Goal: Information Seeking & Learning: Check status

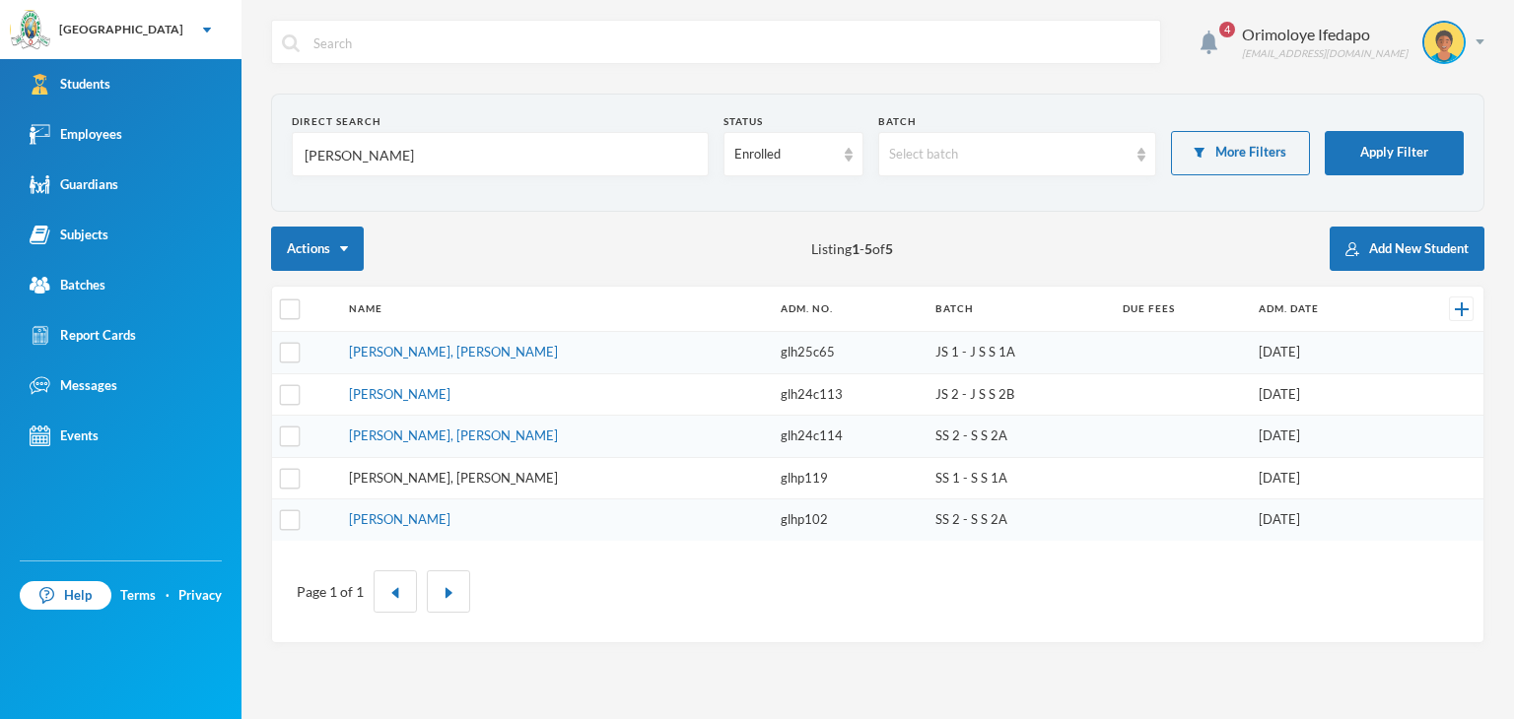
type input "[PERSON_NAME]"
click at [448, 477] on link "[PERSON_NAME], [PERSON_NAME]" at bounding box center [453, 478] width 209 height 16
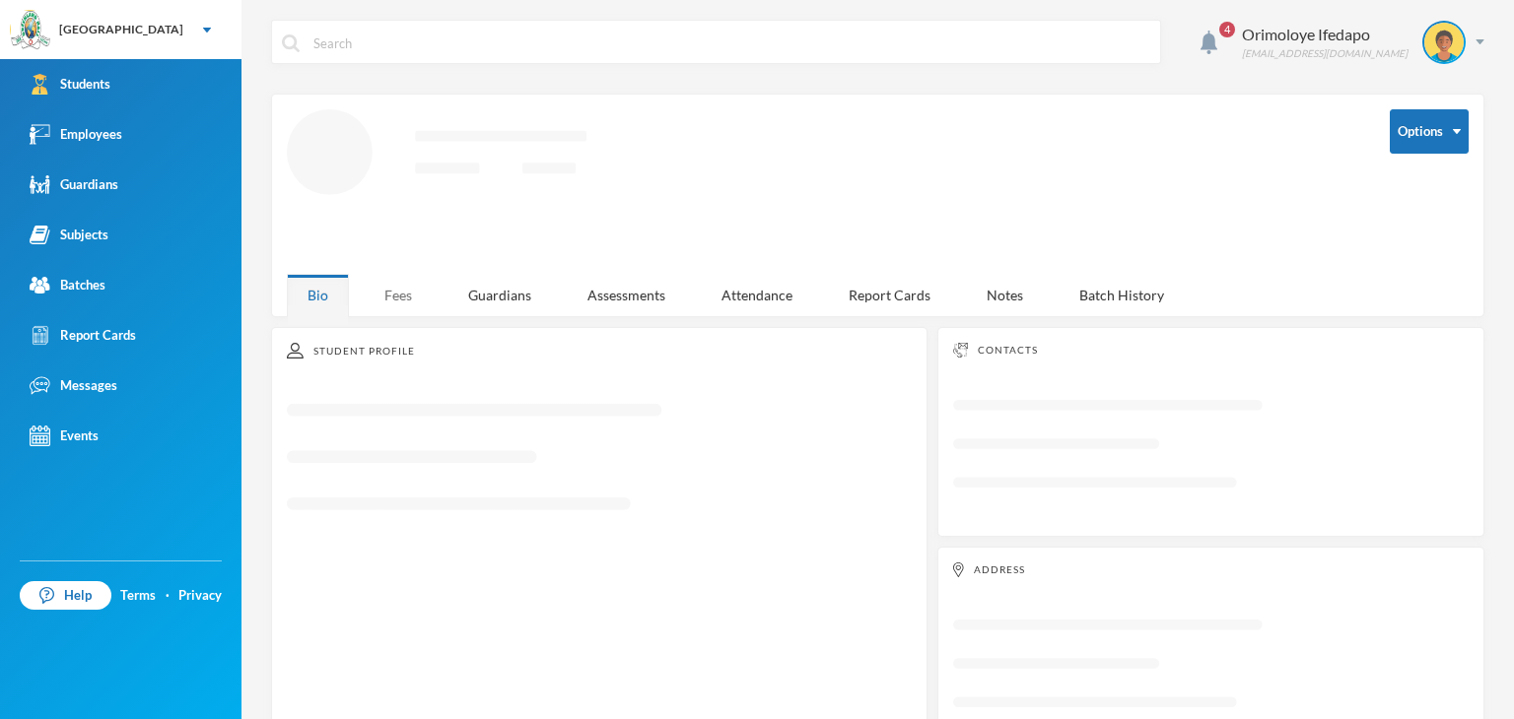
click at [372, 294] on div "Fees" at bounding box center [398, 295] width 69 height 42
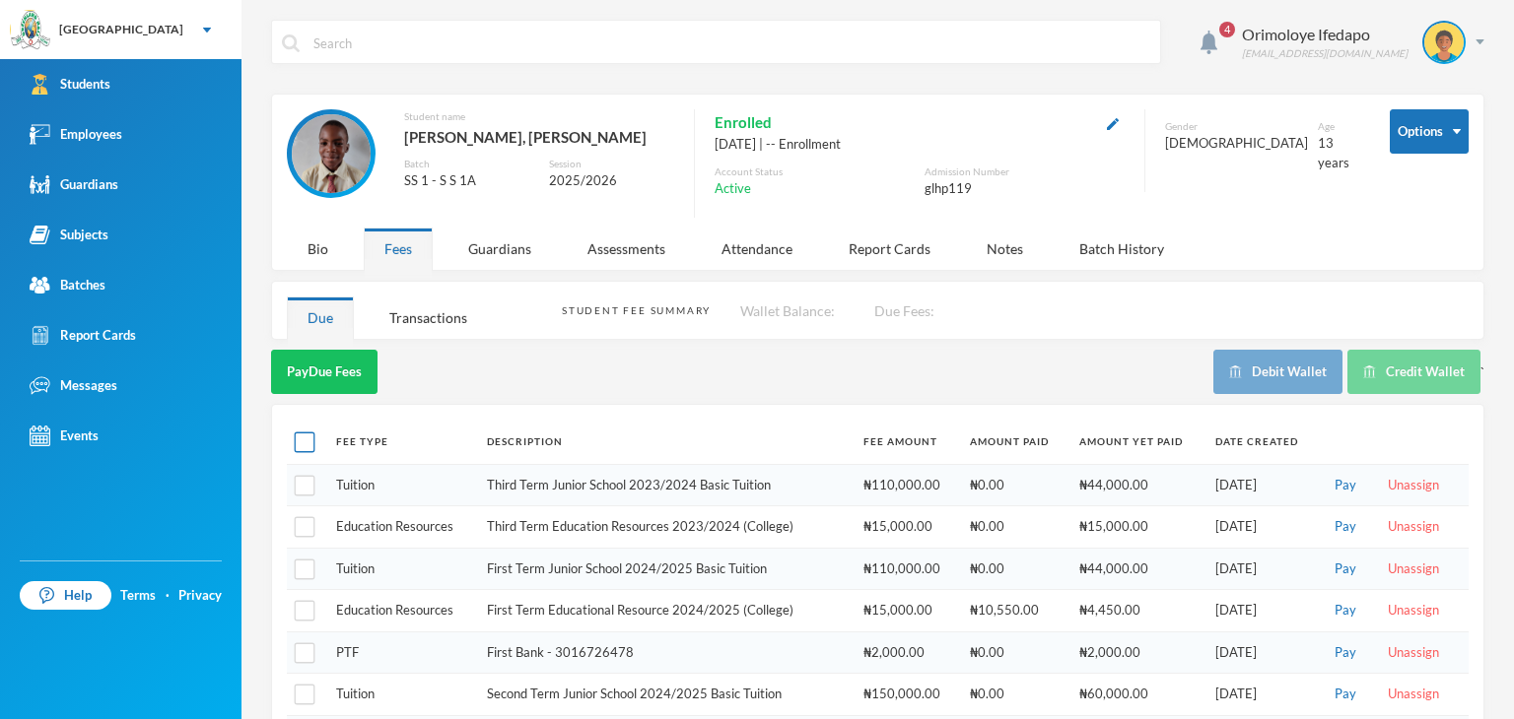
click at [307, 442] on input "checkbox" at bounding box center [305, 443] width 21 height 21
checkbox input "true"
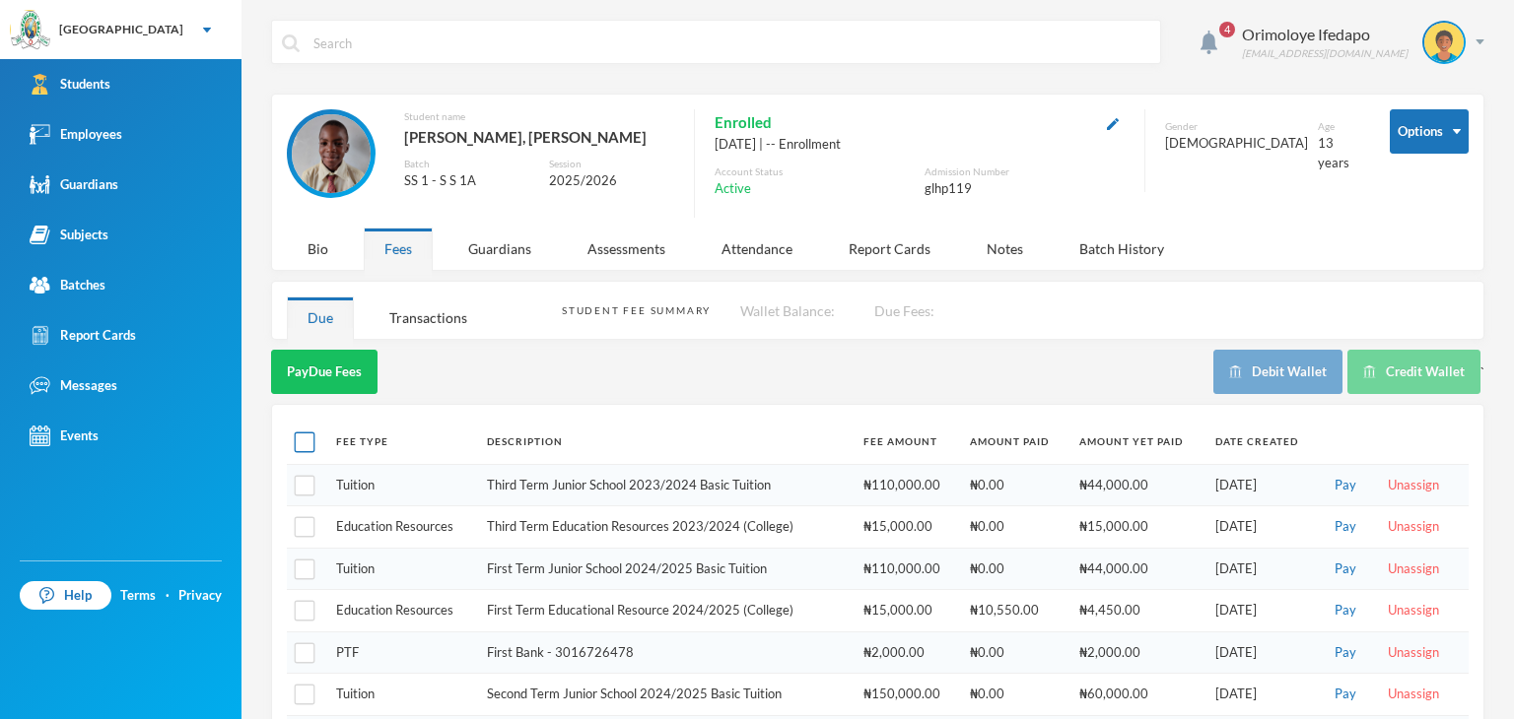
checkbox input "true"
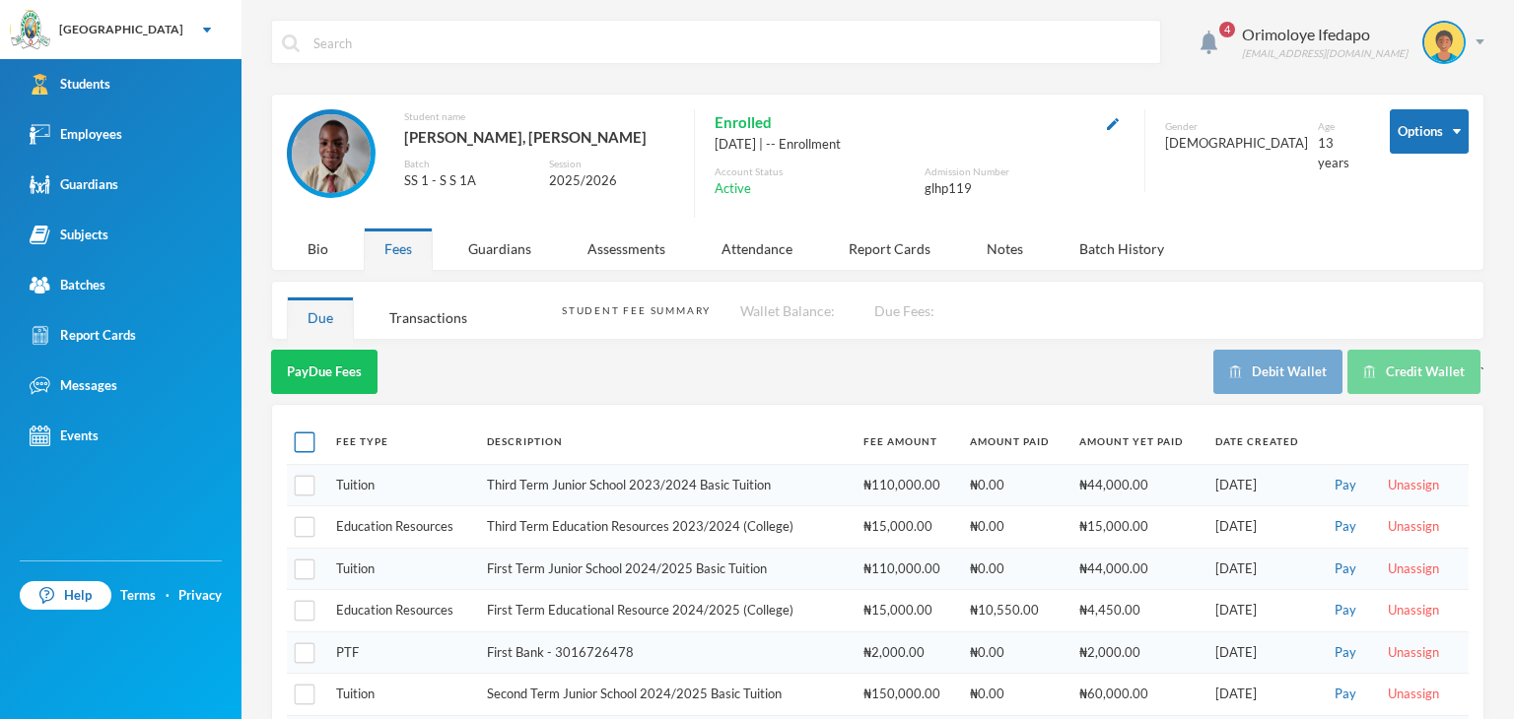
checkbox input "true"
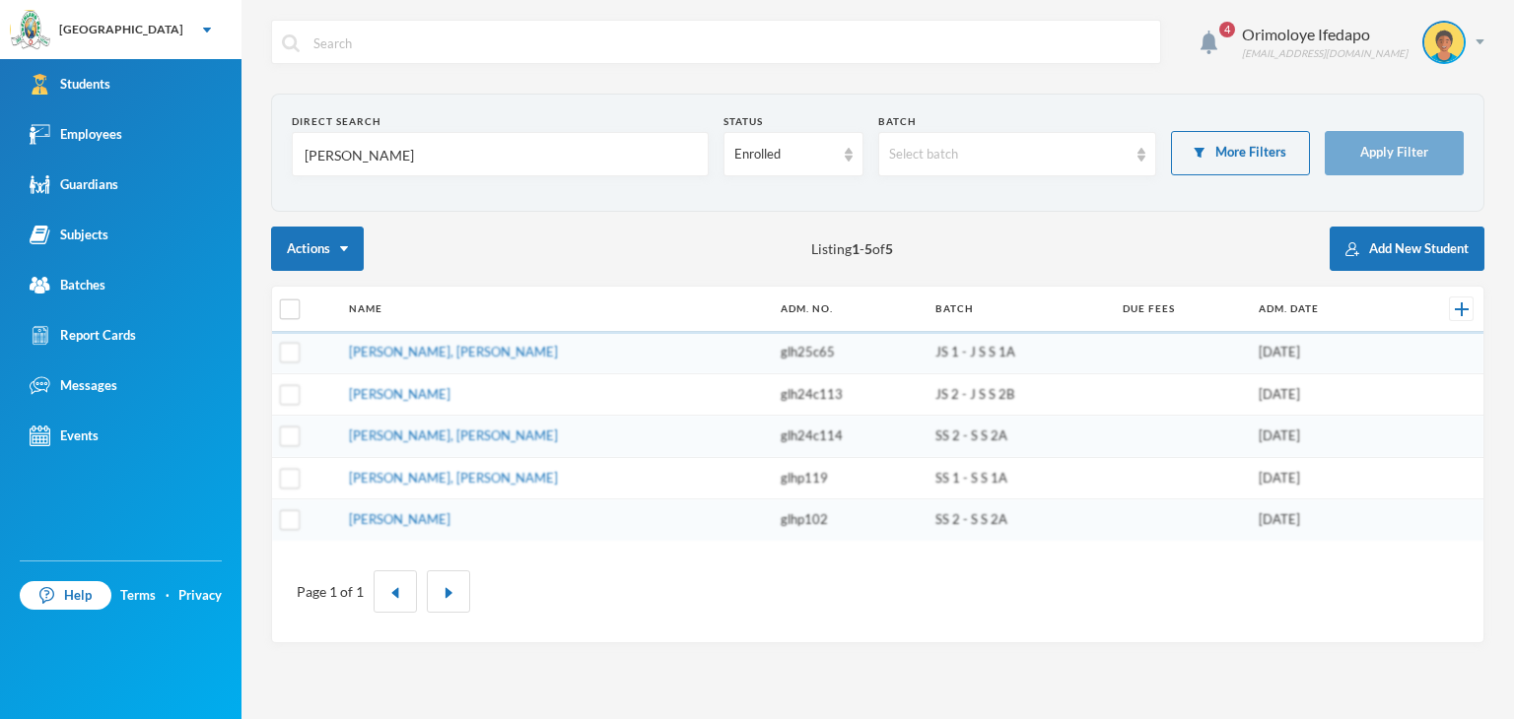
click at [450, 524] on td "[PERSON_NAME]" at bounding box center [555, 520] width 432 height 41
click at [445, 517] on link "[PERSON_NAME]" at bounding box center [399, 519] width 101 height 16
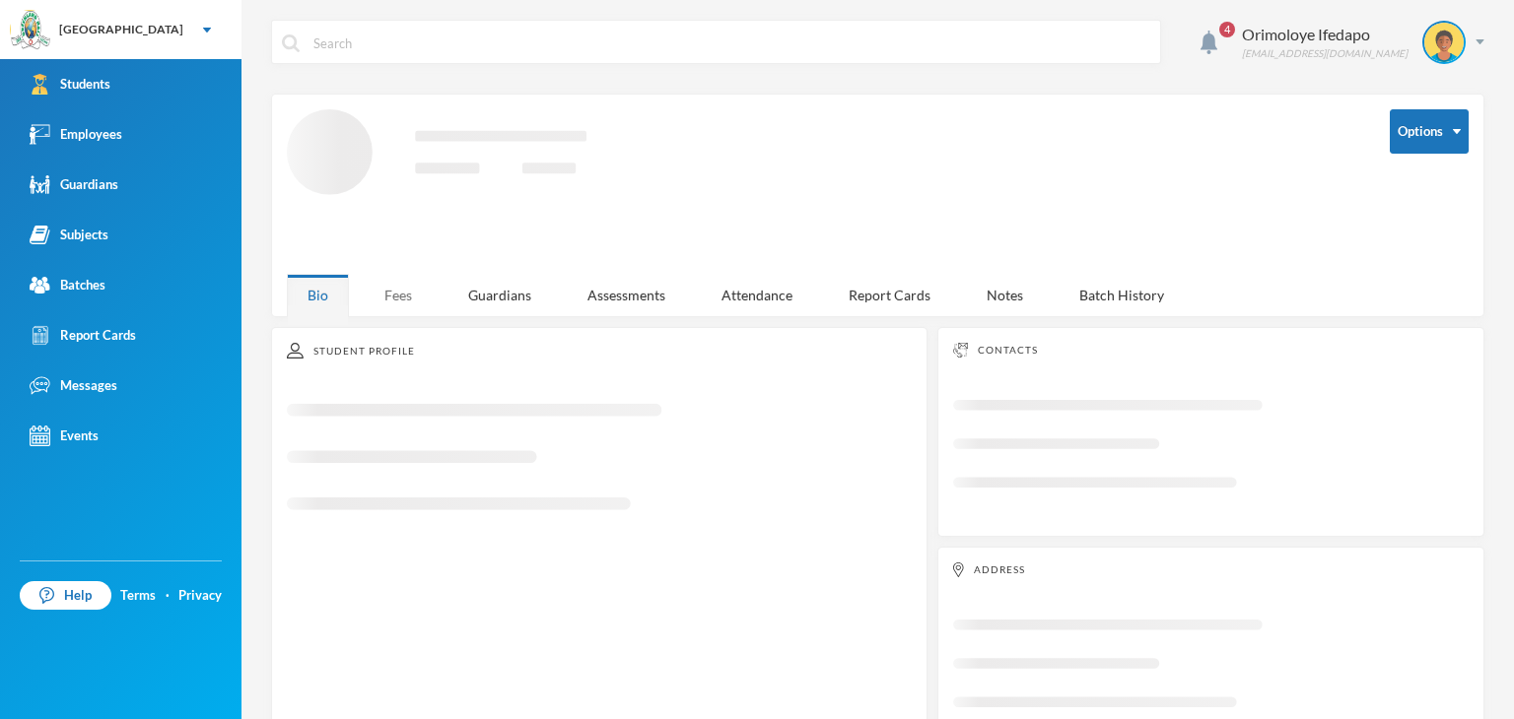
click at [401, 296] on div "Fees" at bounding box center [398, 295] width 69 height 42
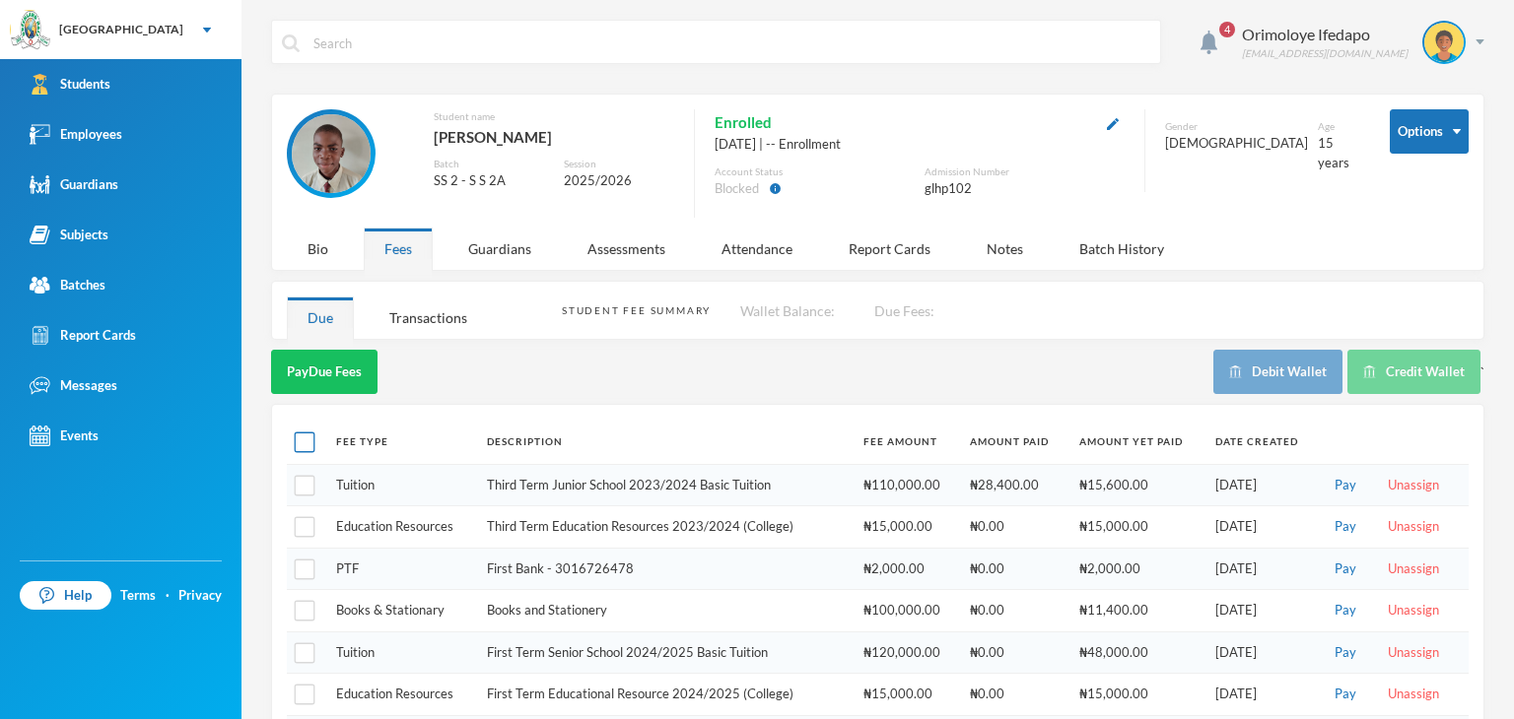
click at [300, 450] on label at bounding box center [305, 442] width 16 height 21
click at [300, 450] on input "checkbox" at bounding box center [305, 443] width 21 height 21
checkbox input "true"
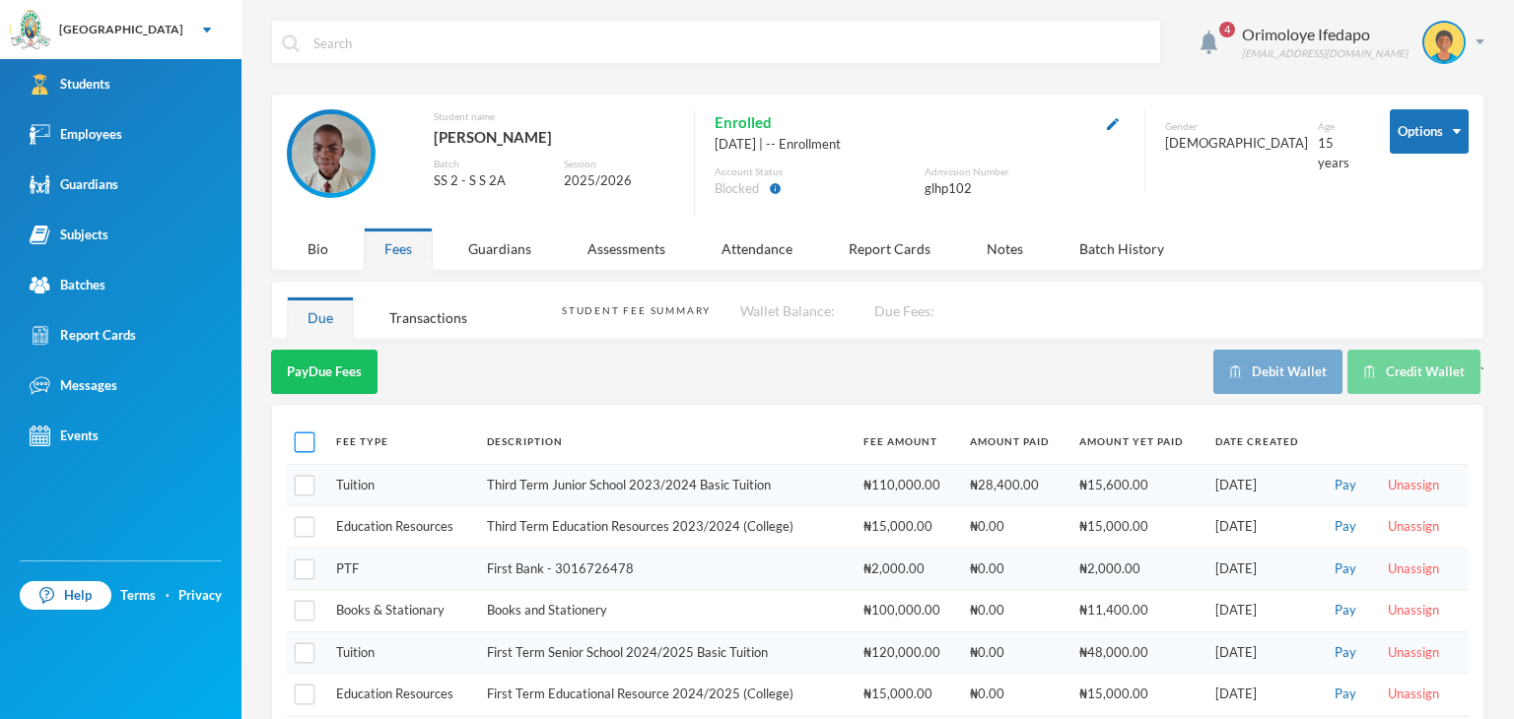
checkbox input "true"
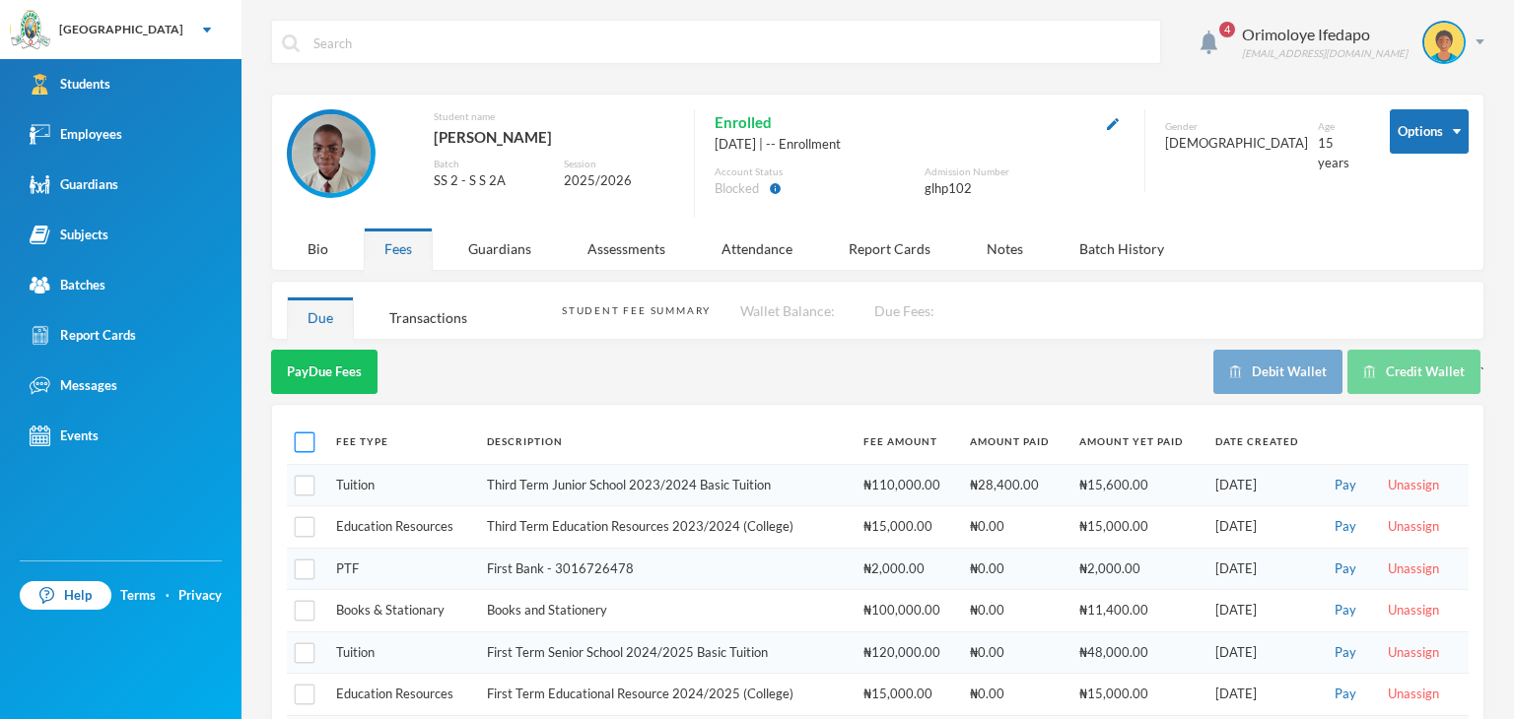
checkbox input "true"
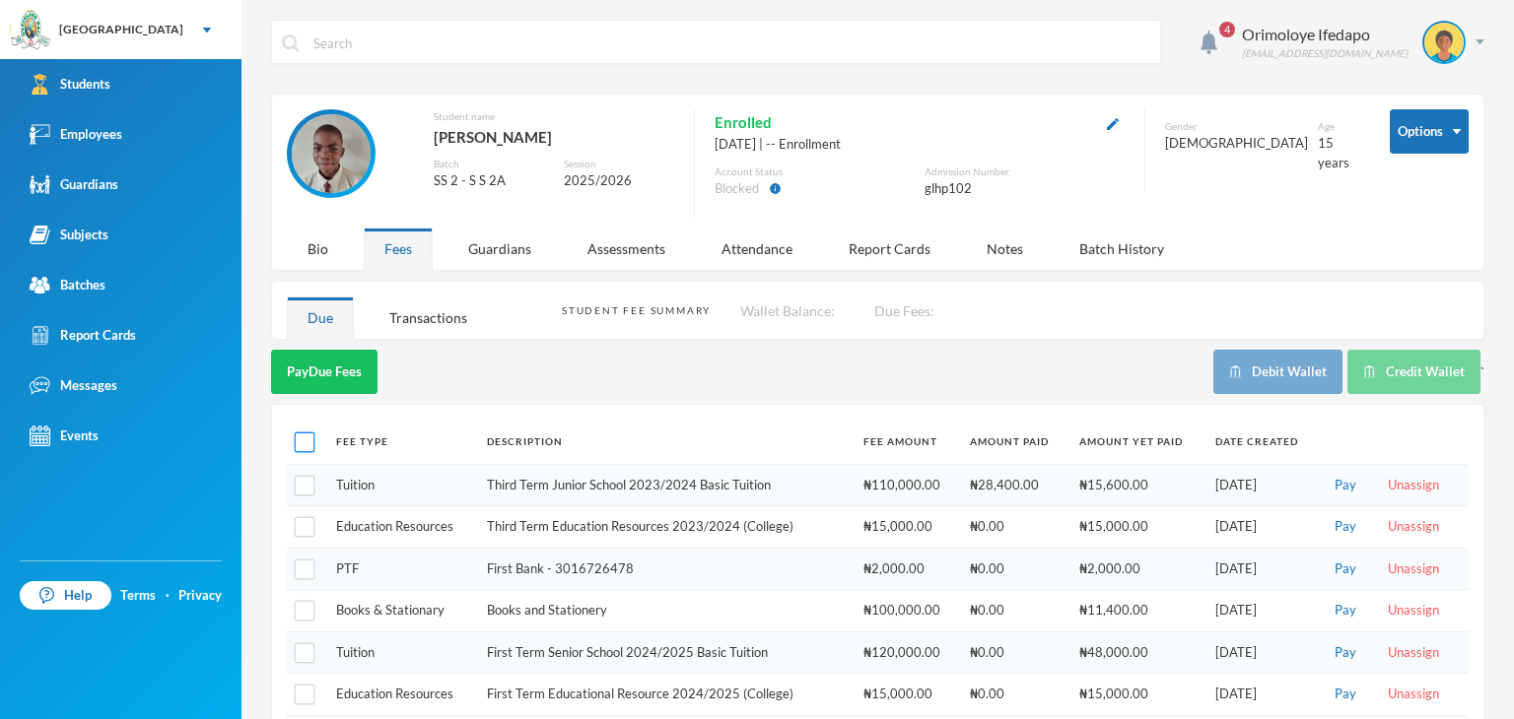
checkbox input "true"
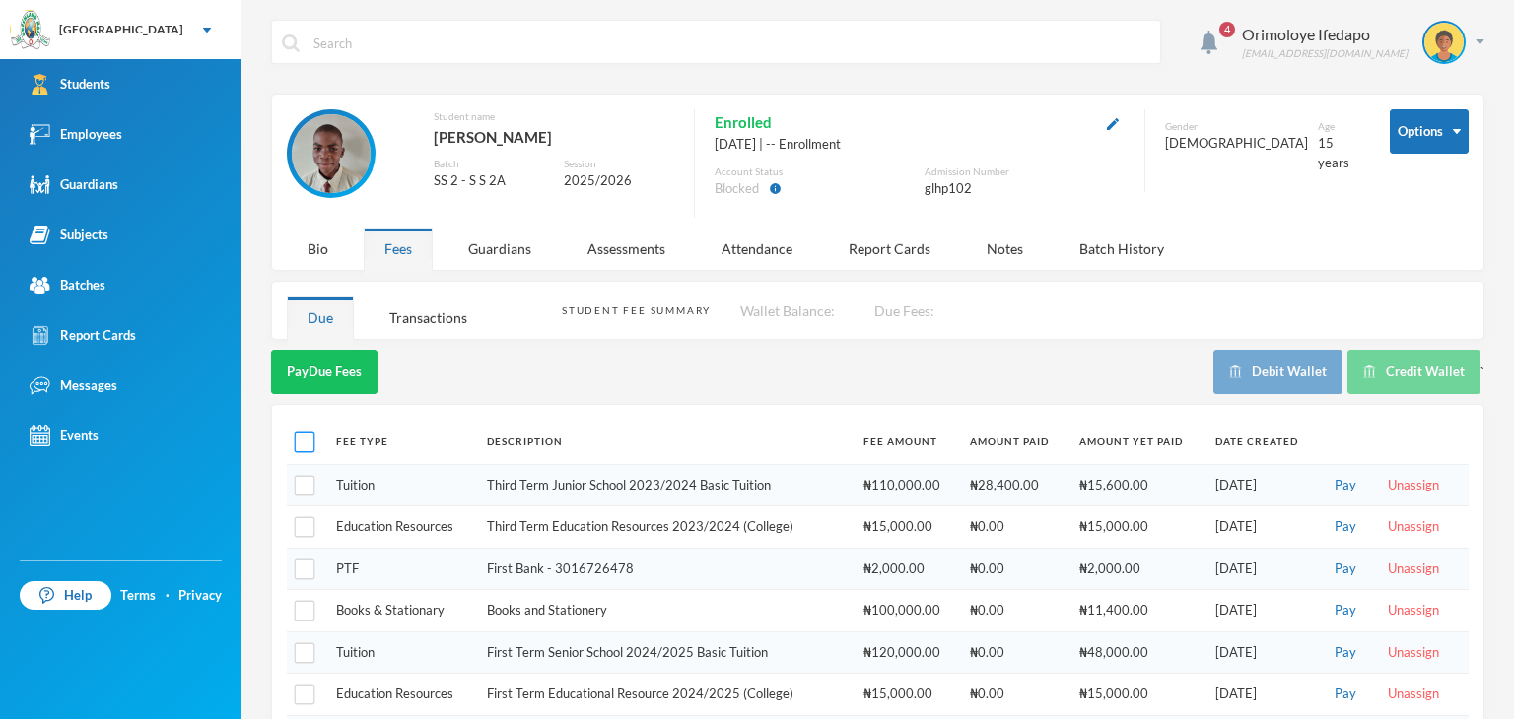
checkbox input "true"
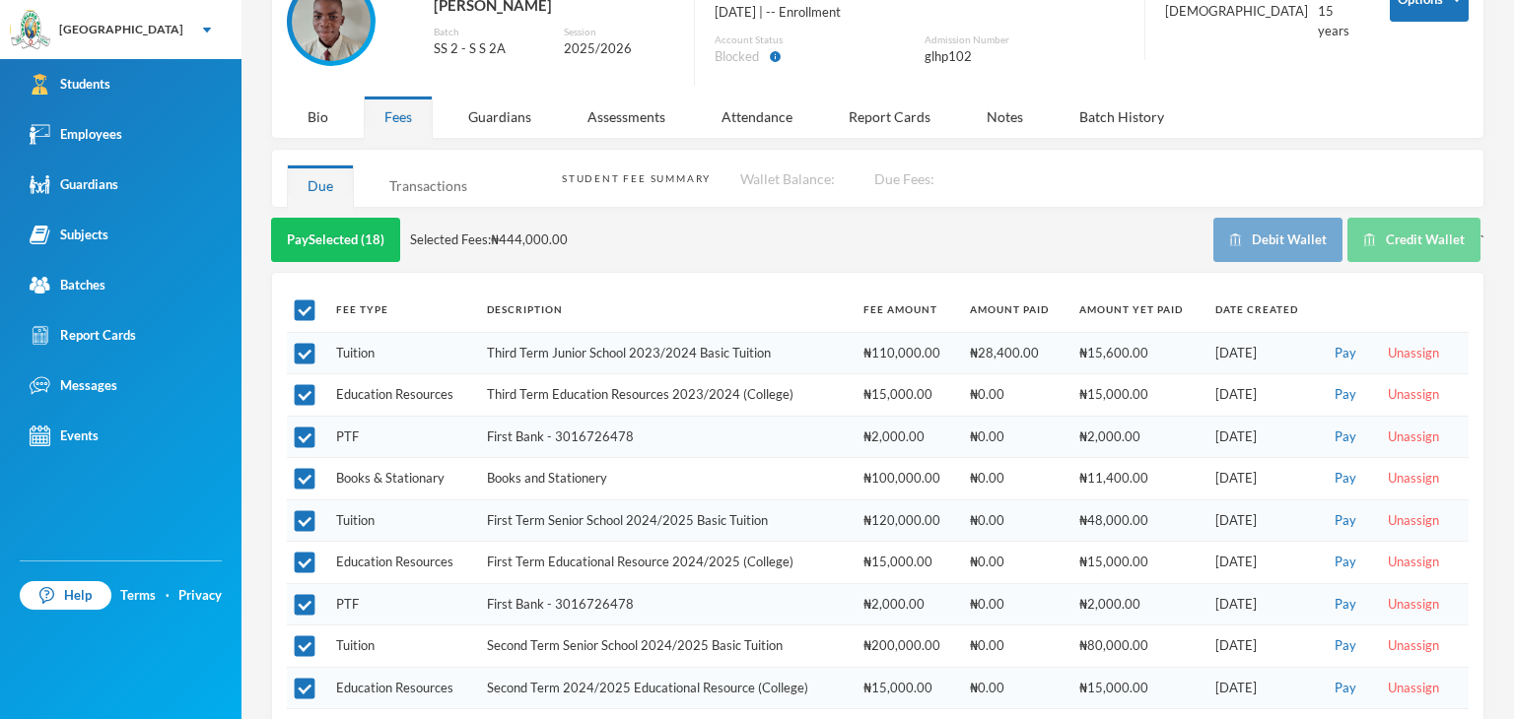
scroll to position [99, 0]
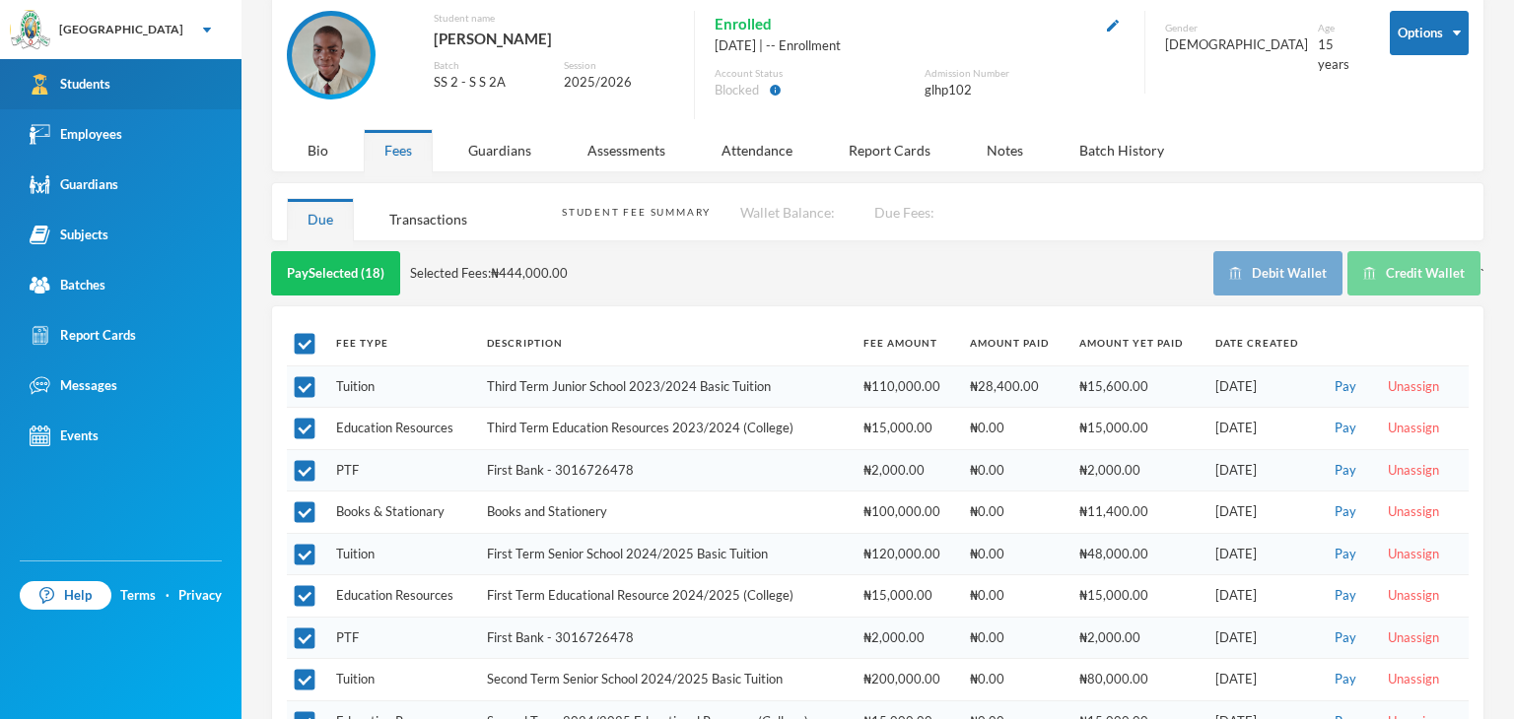
click at [85, 91] on div "Students" at bounding box center [70, 84] width 81 height 21
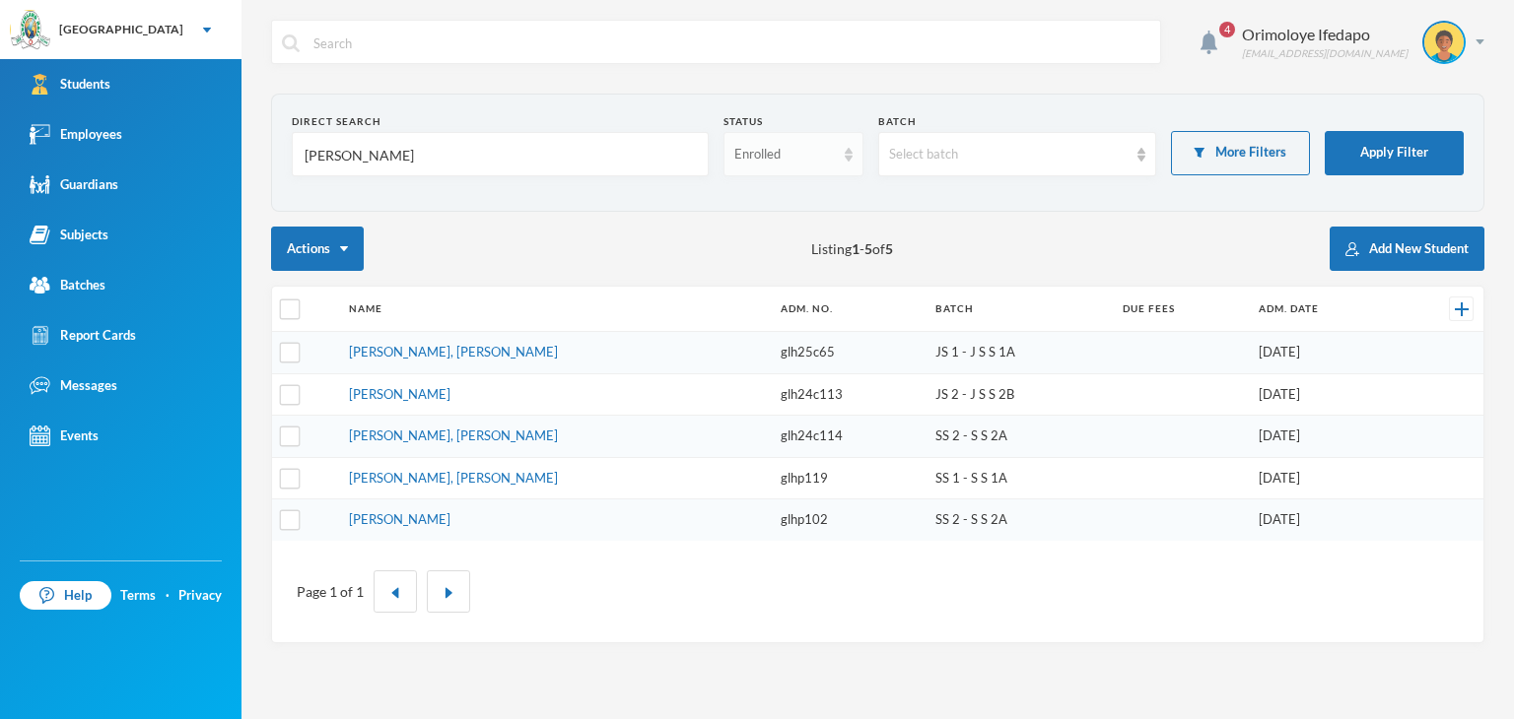
click at [769, 151] on div "Enrolled" at bounding box center [784, 155] width 100 height 20
click at [752, 234] on span "Graduated" at bounding box center [767, 230] width 65 height 17
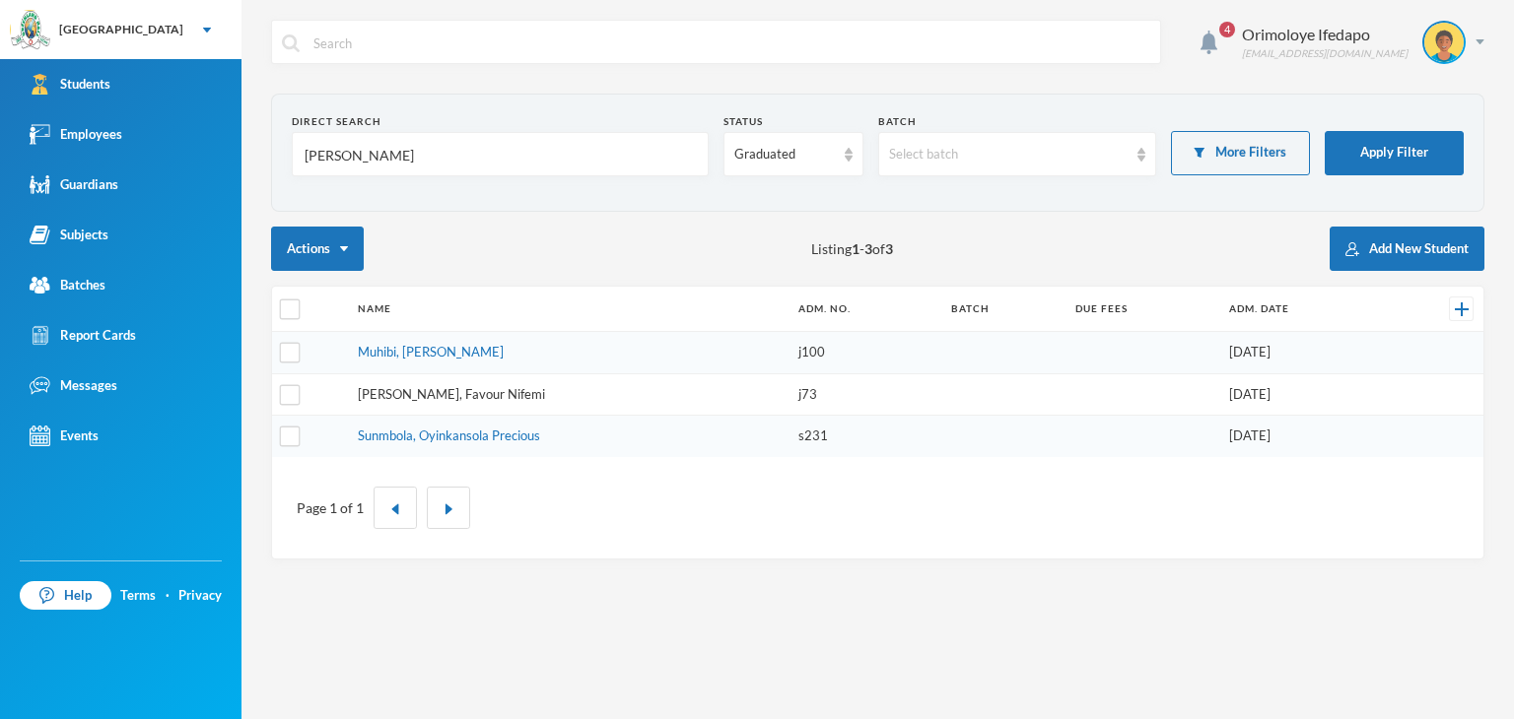
click at [422, 389] on link "[PERSON_NAME], Favour Nifemi" at bounding box center [451, 394] width 187 height 16
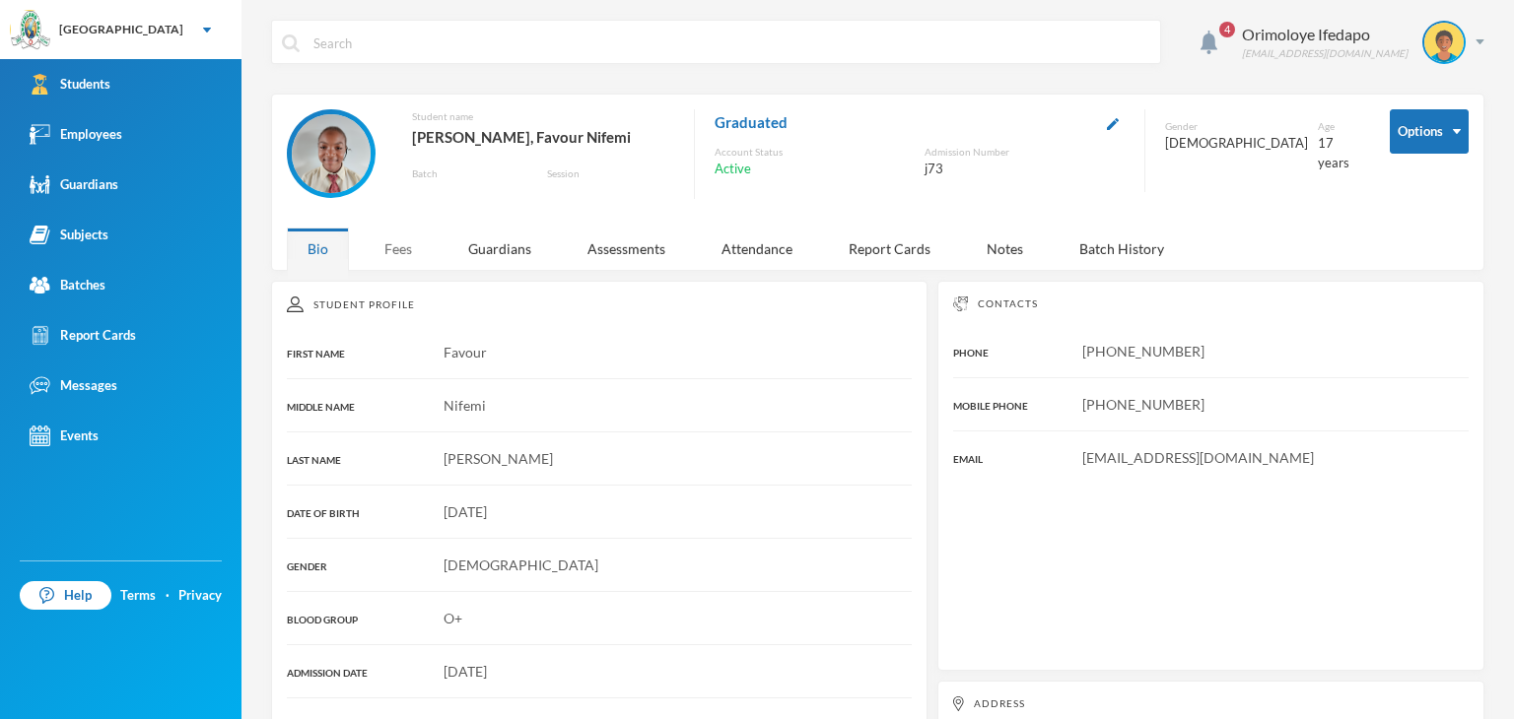
click at [386, 249] on div "Fees" at bounding box center [398, 249] width 69 height 42
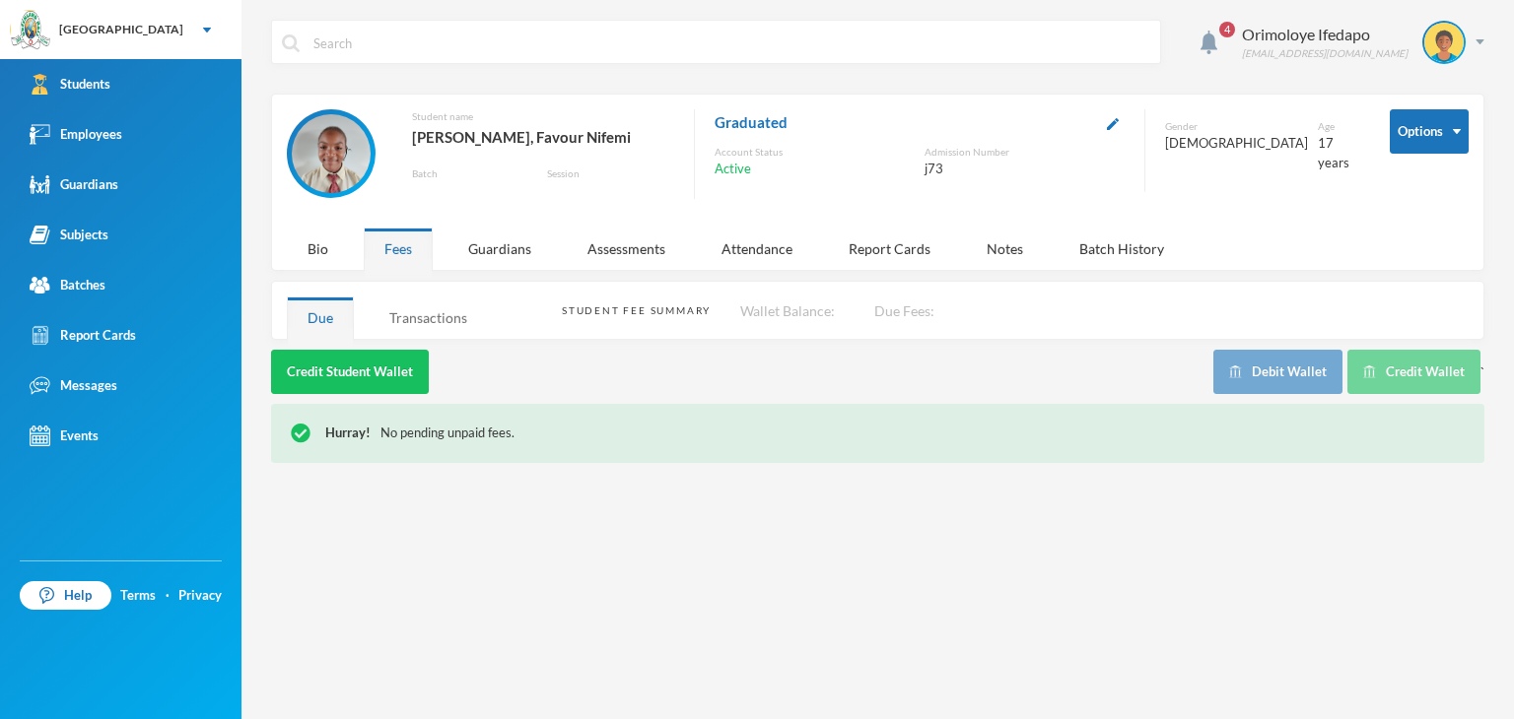
click at [420, 325] on div "Transactions" at bounding box center [428, 318] width 119 height 42
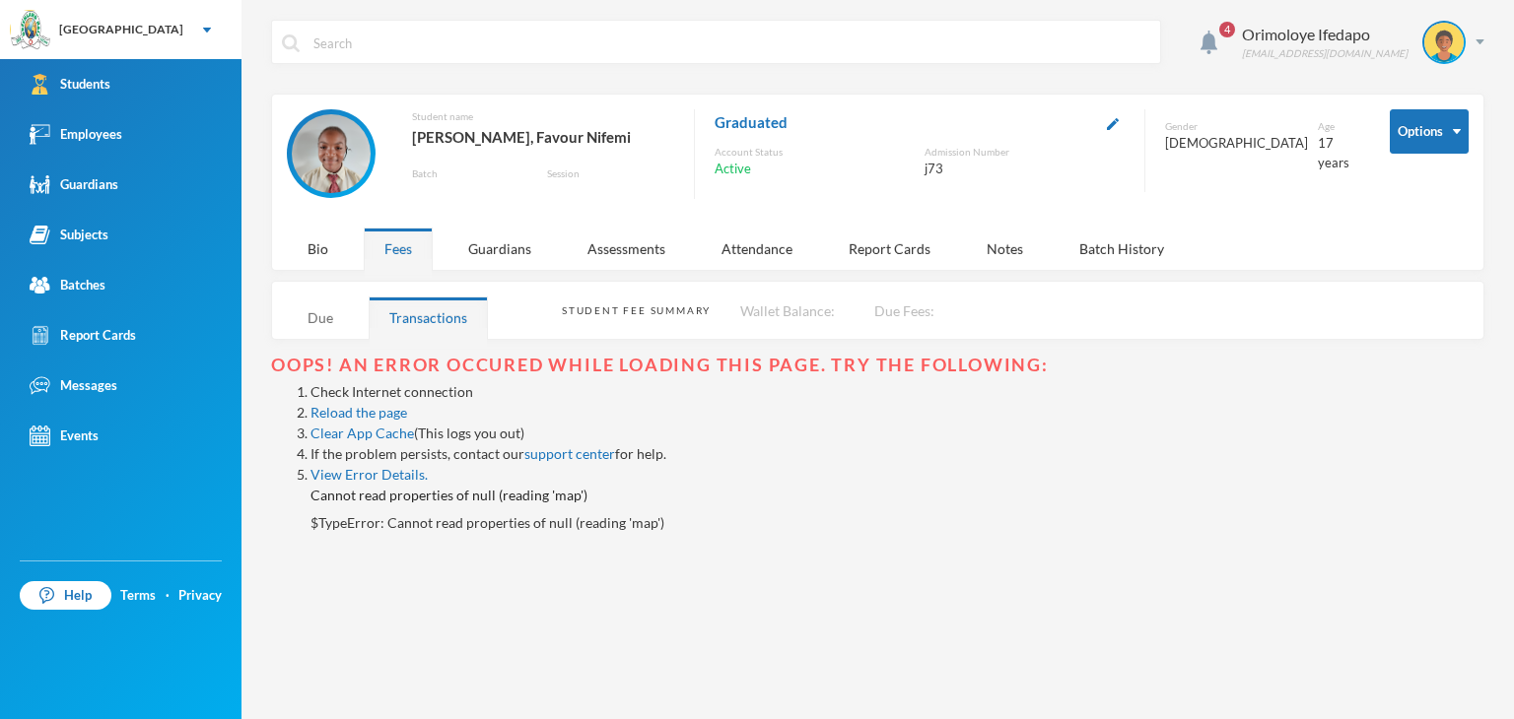
click at [312, 322] on div "Due" at bounding box center [320, 318] width 67 height 42
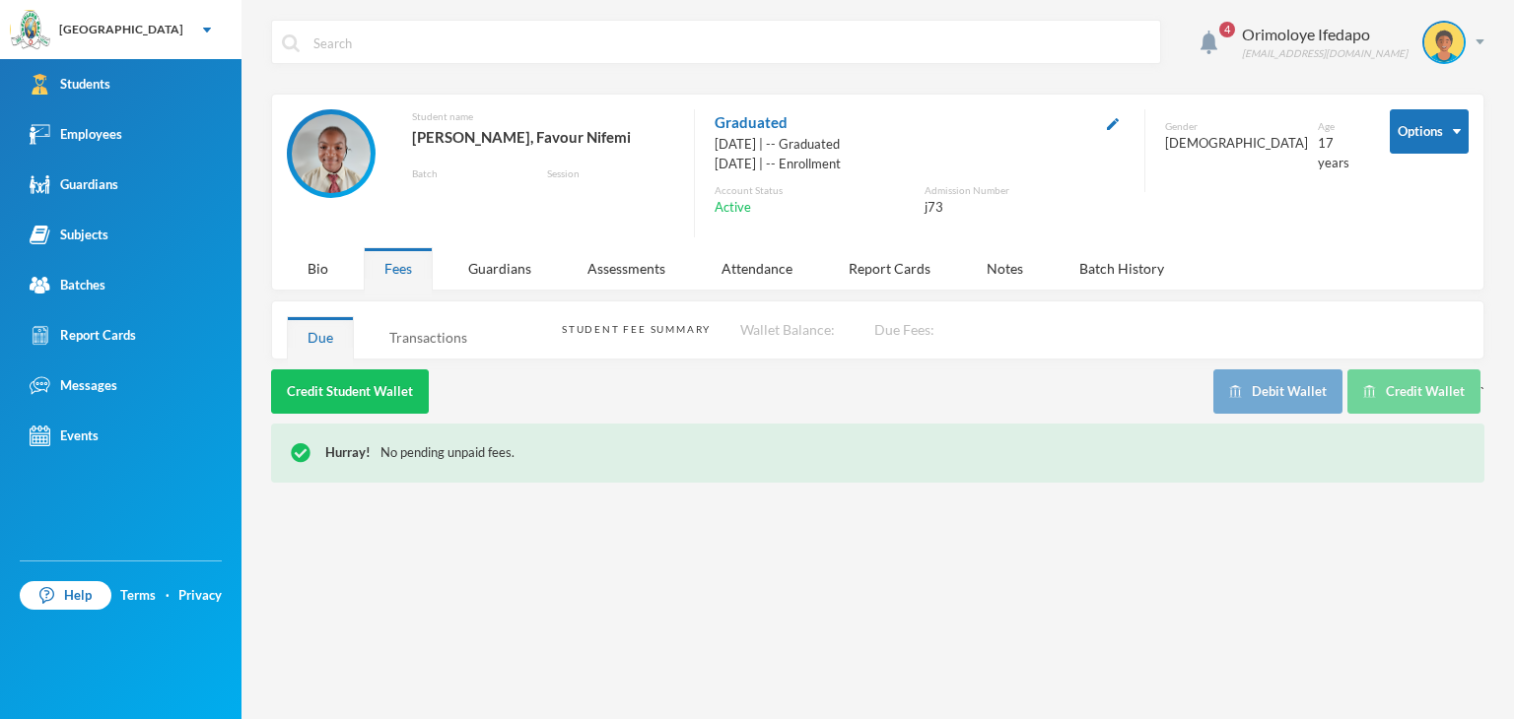
click at [405, 343] on div "Transactions" at bounding box center [428, 337] width 119 height 42
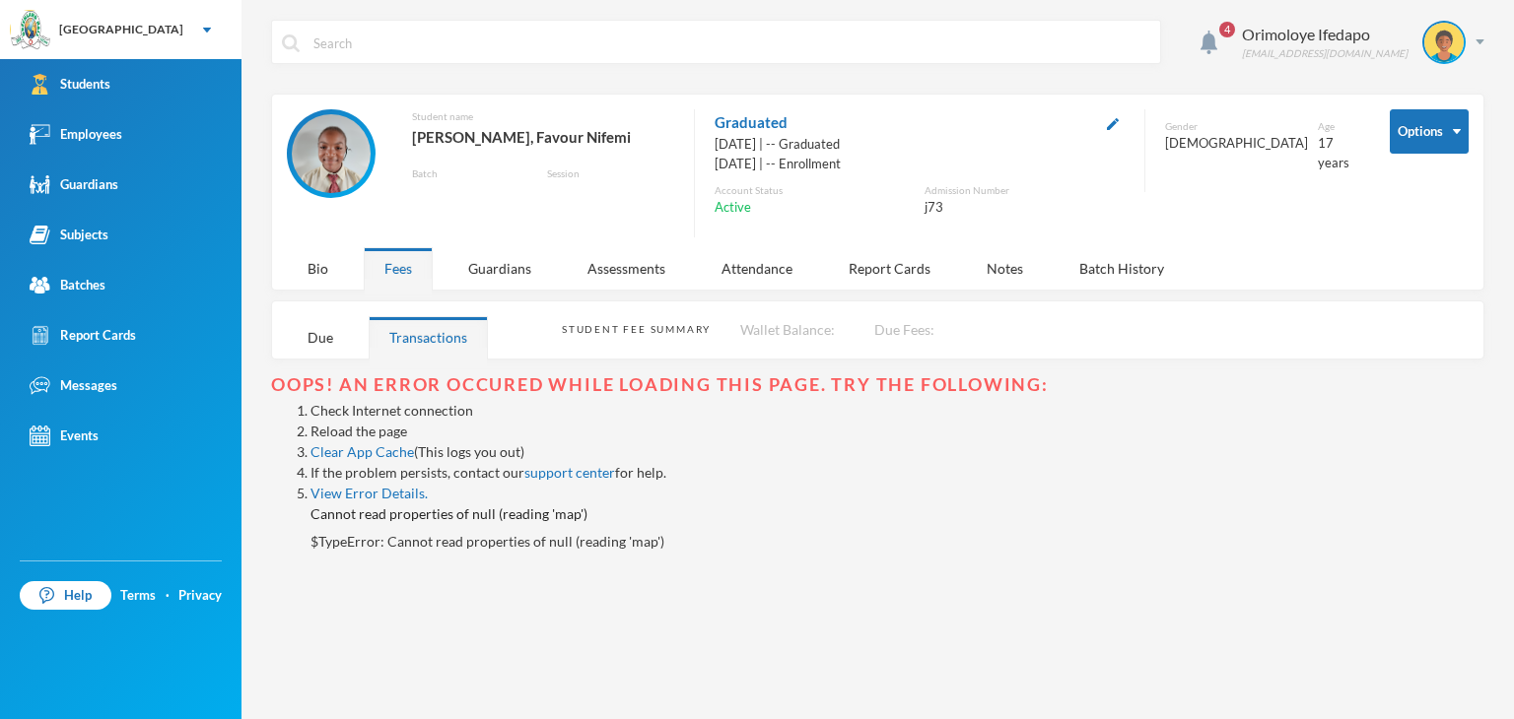
click at [374, 431] on link "Reload the page" at bounding box center [358, 431] width 97 height 17
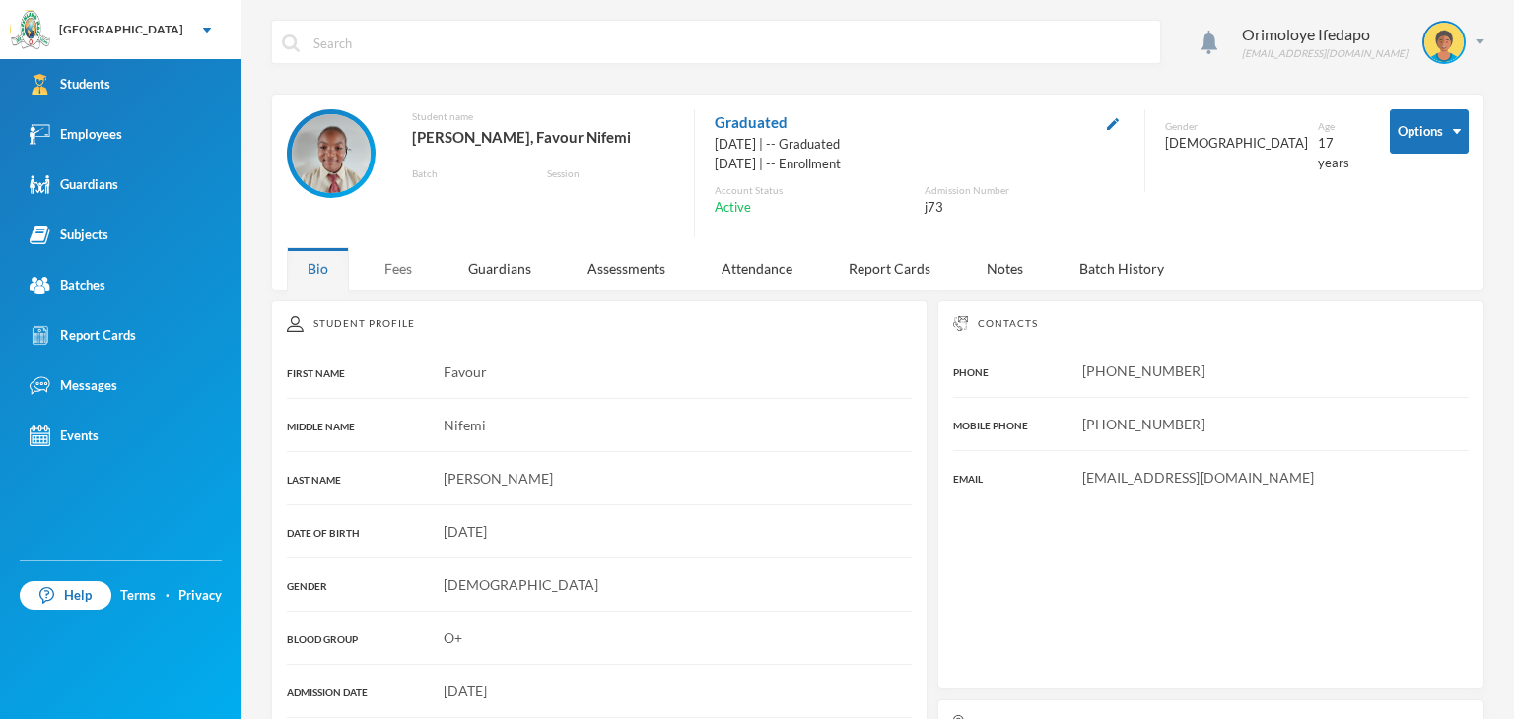
click at [382, 267] on div "Fees" at bounding box center [398, 268] width 69 height 42
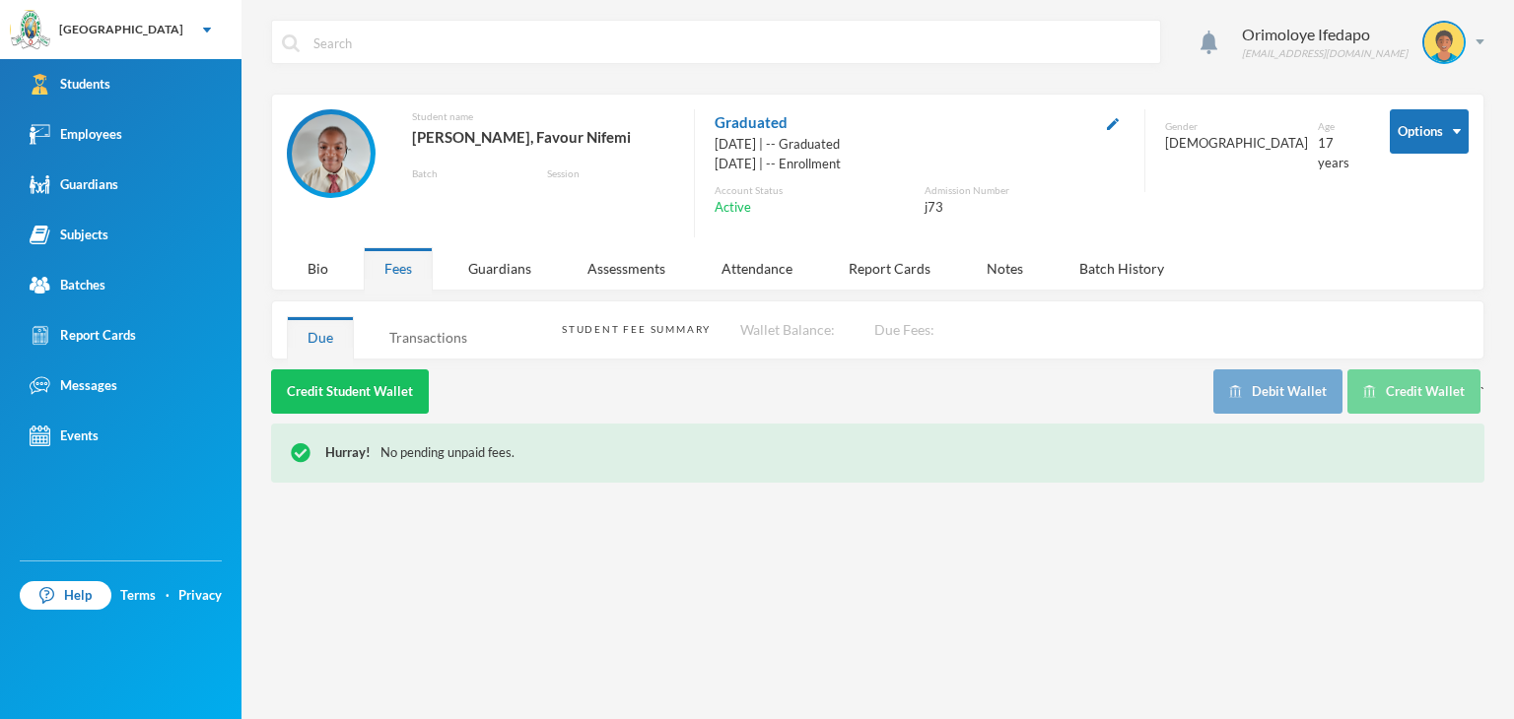
click at [428, 344] on div "Transactions" at bounding box center [428, 337] width 119 height 42
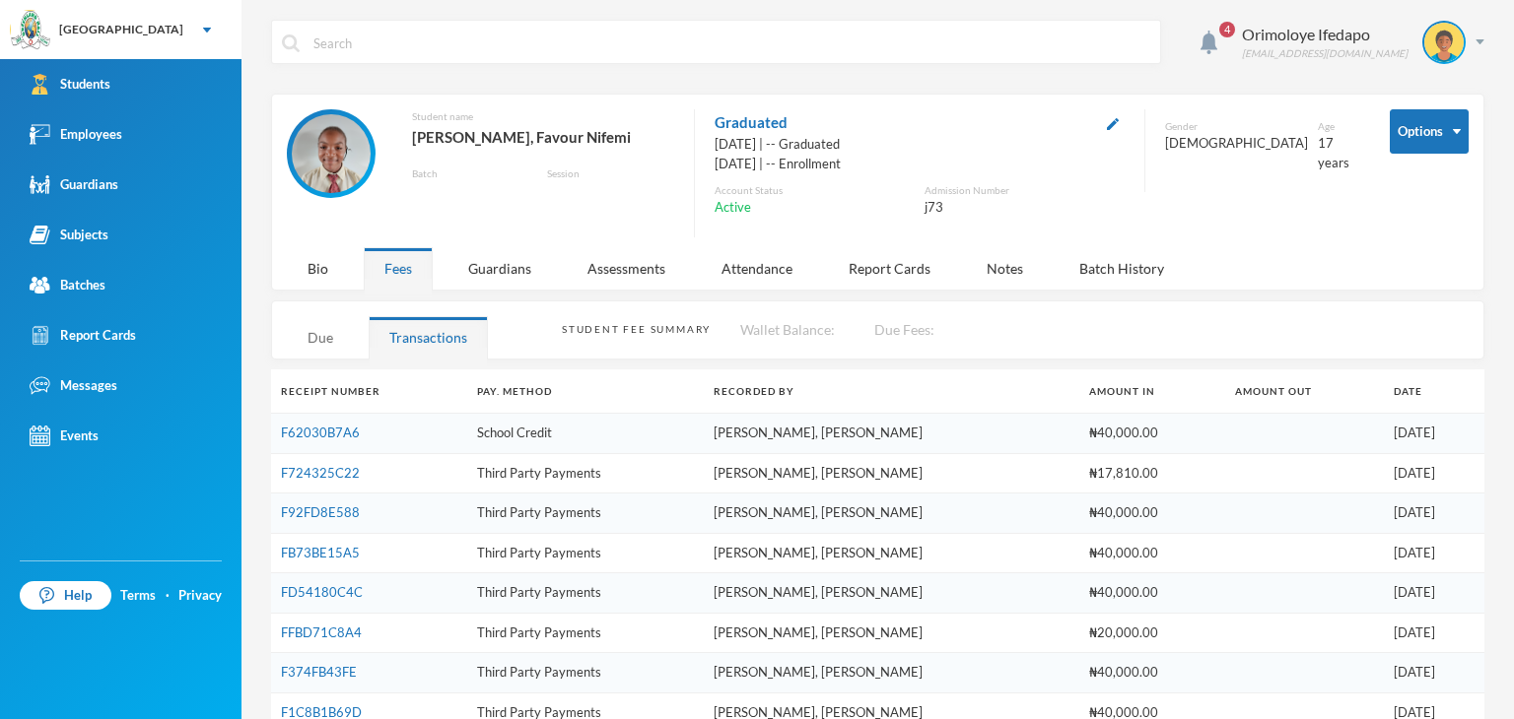
click at [327, 344] on div "Due" at bounding box center [320, 337] width 67 height 42
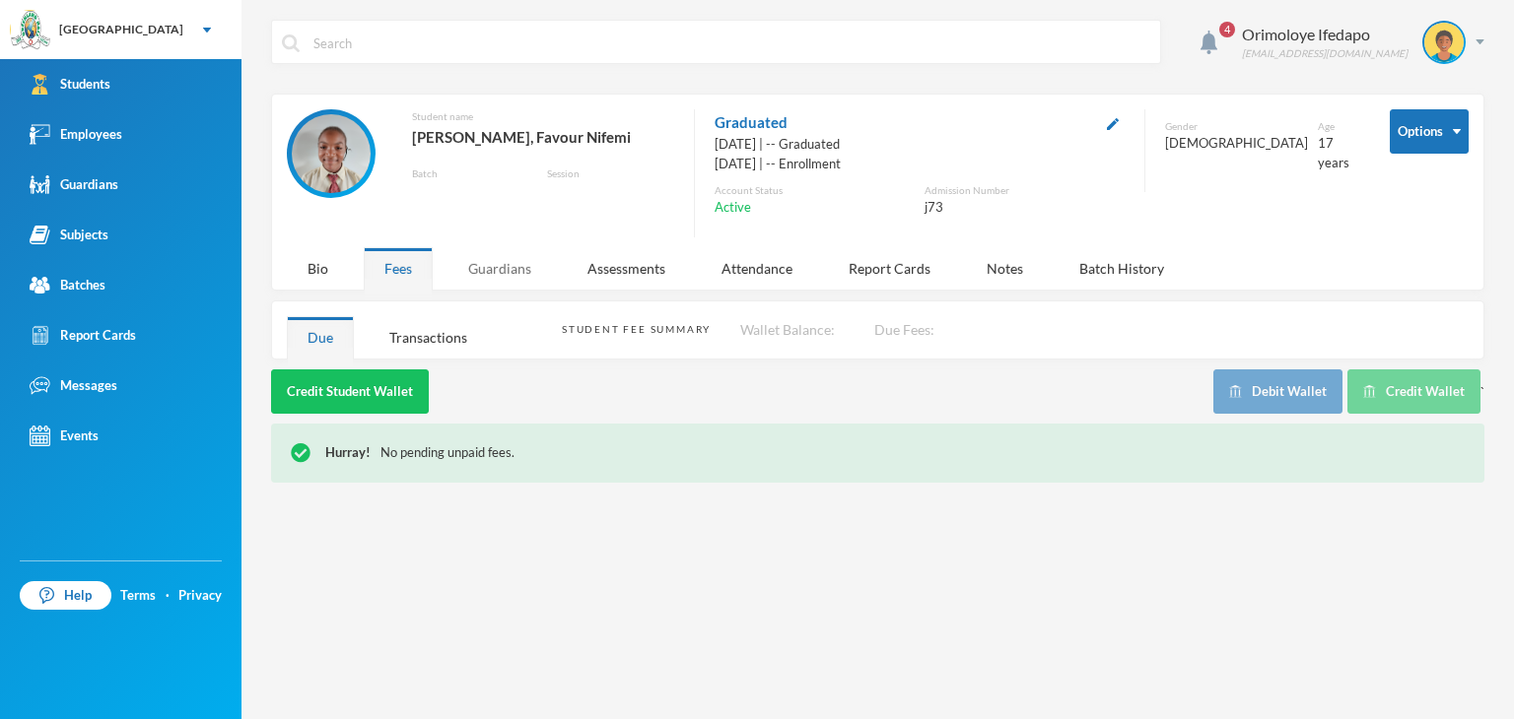
drag, startPoint x: 441, startPoint y: 333, endPoint x: 480, endPoint y: 278, distance: 67.2
click at [469, 294] on div "4 Orimoloye Ifedapo dapo.orimoloye@greenlandhall.org Options Student name Olayi…" at bounding box center [877, 359] width 1272 height 719
click at [424, 338] on div "Transactions" at bounding box center [428, 337] width 119 height 42
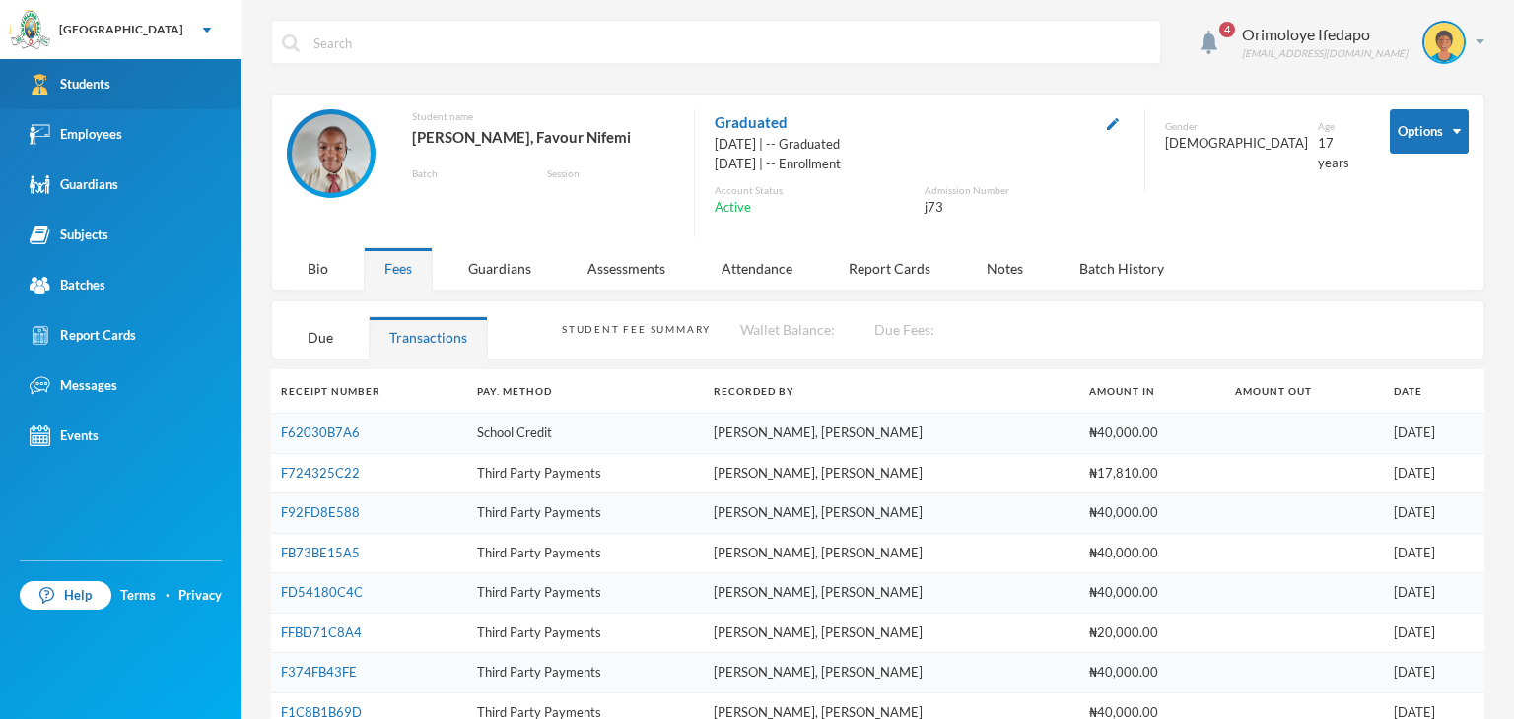
click at [109, 84] on div "Students" at bounding box center [70, 84] width 81 height 21
